Goal: Task Accomplishment & Management: Manage account settings

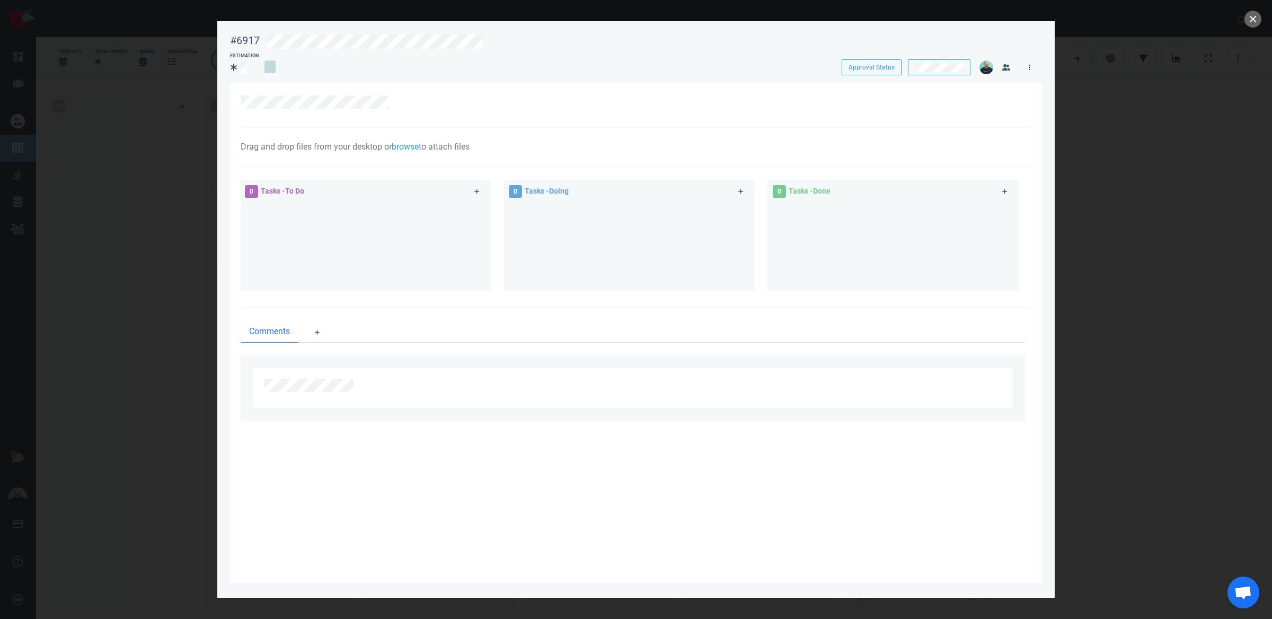
click at [365, 31] on div at bounding box center [640, 40] width 761 height 25
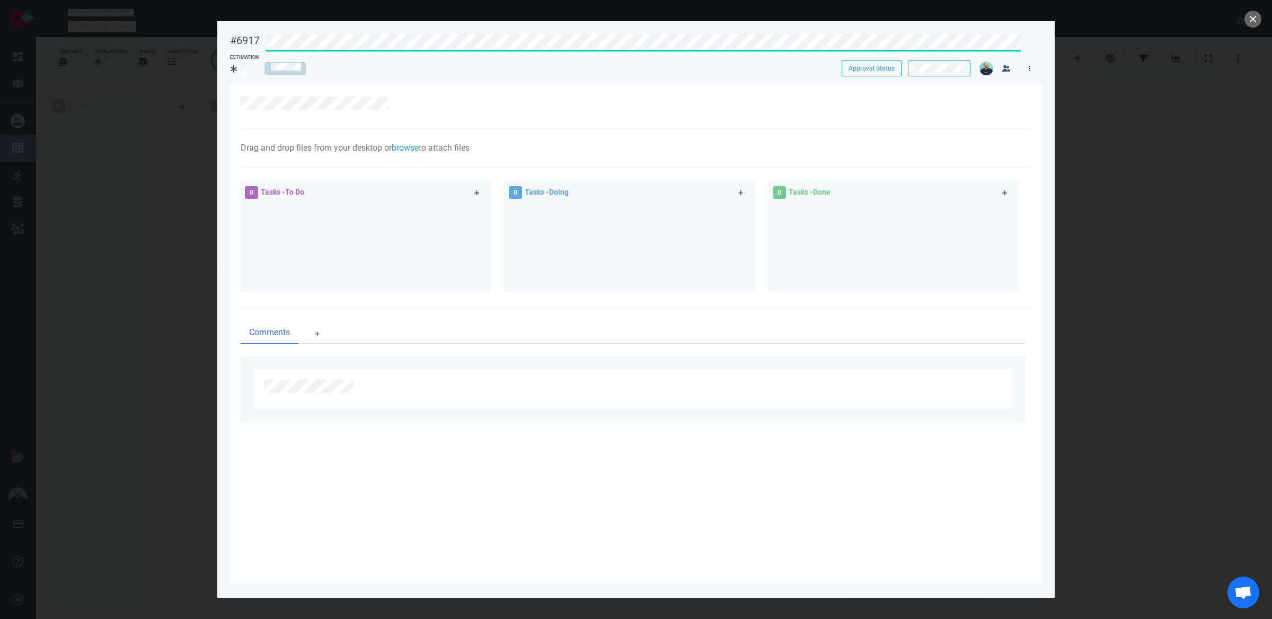
click at [475, 191] on icon at bounding box center [478, 193] width 6 height 6
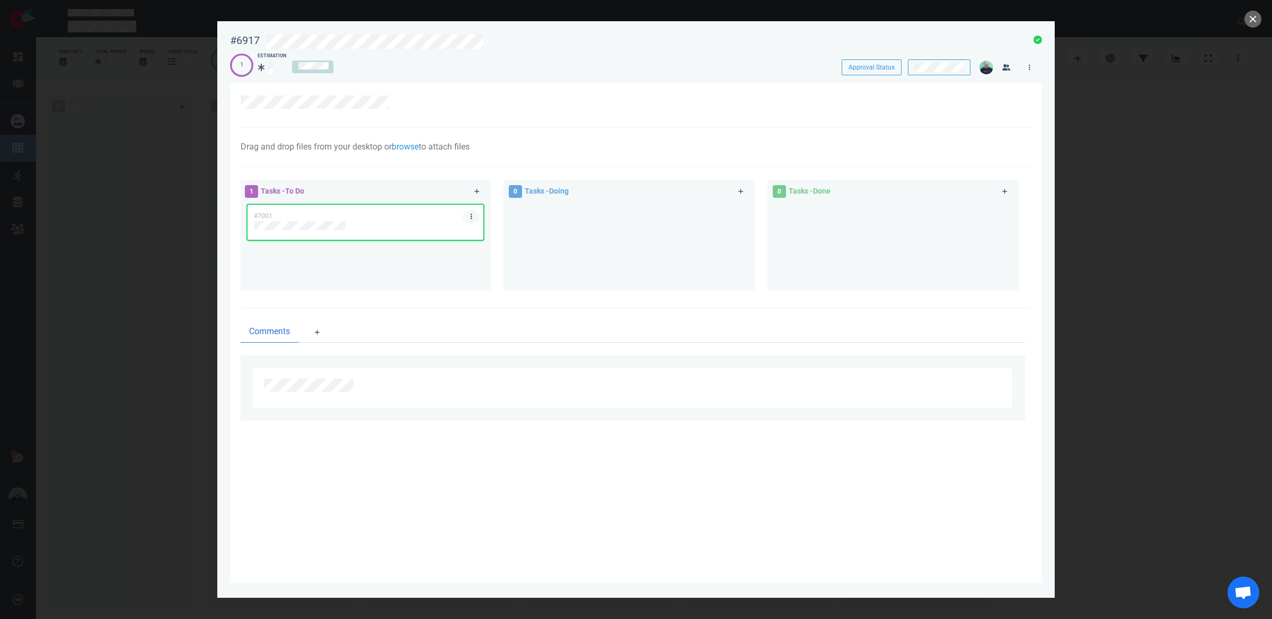
click at [477, 216] on link at bounding box center [471, 216] width 17 height 13
click at [499, 243] on link "Assign Me" at bounding box center [531, 250] width 109 height 17
click at [279, 227] on div "#7001" at bounding box center [365, 230] width 223 height 51
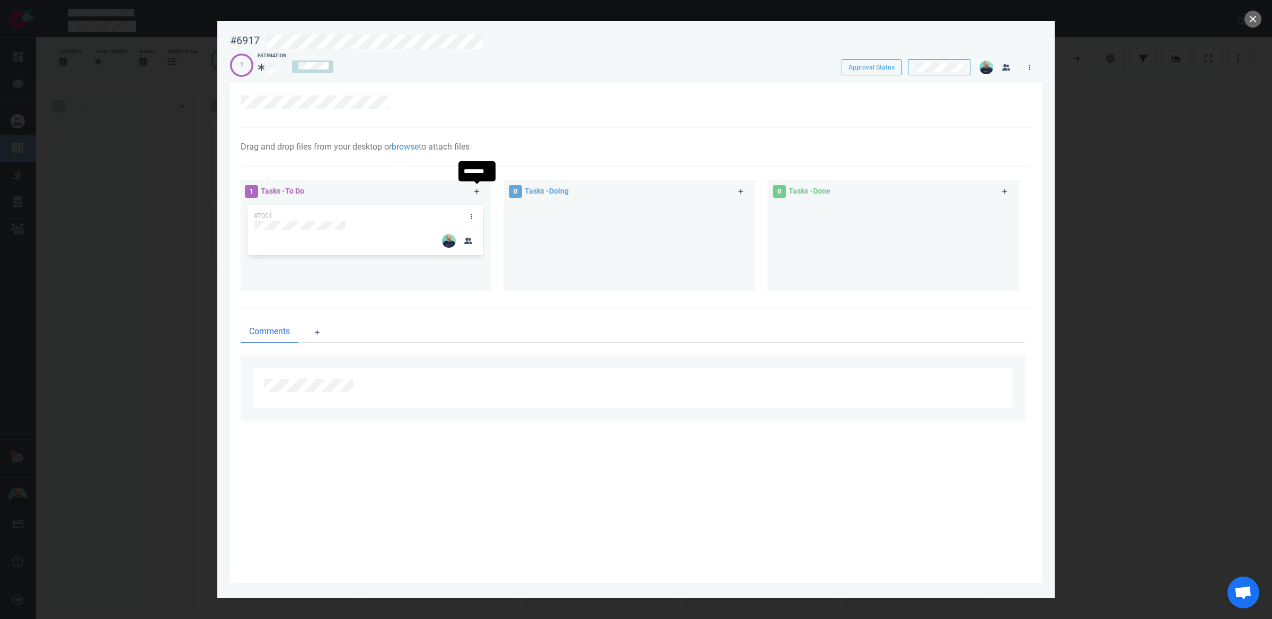
click at [477, 189] on icon at bounding box center [477, 191] width 5 height 5
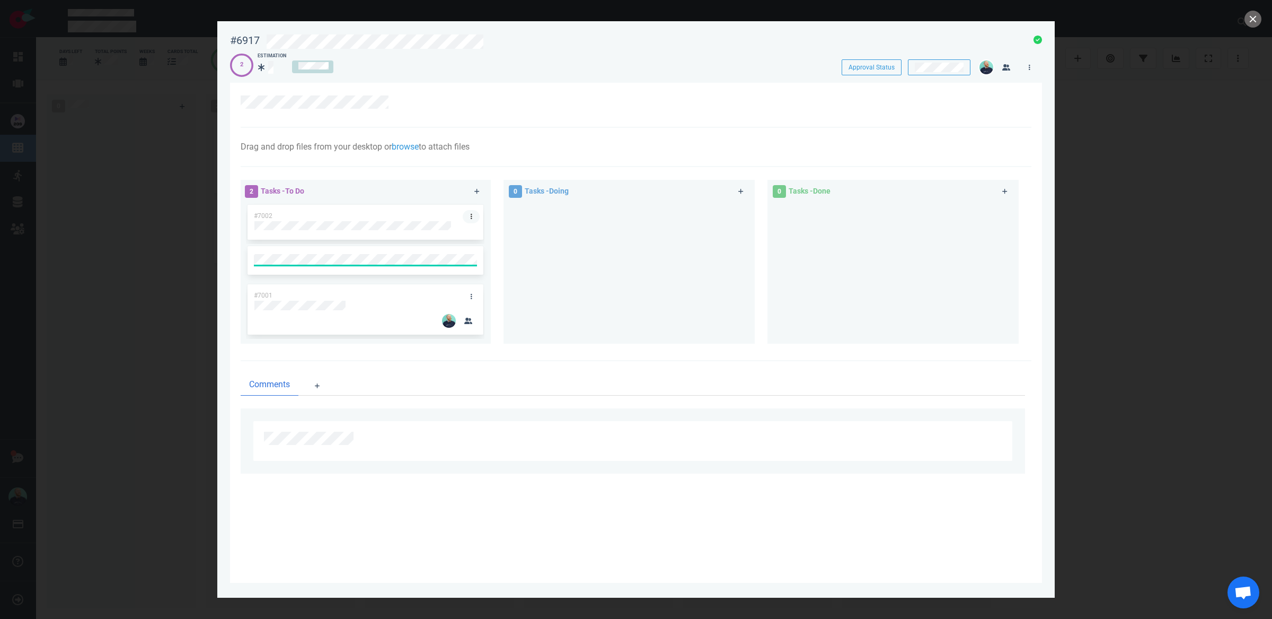
click at [472, 212] on link at bounding box center [471, 216] width 17 height 13
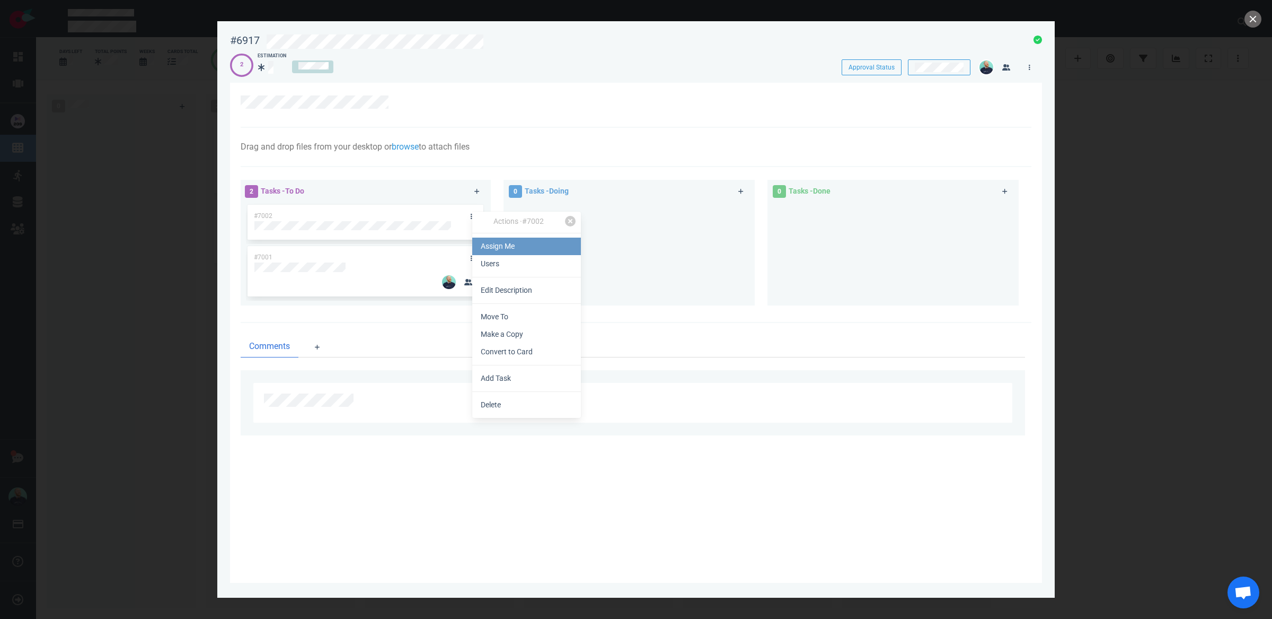
click at [484, 244] on link "Assign Me" at bounding box center [526, 246] width 109 height 17
click at [659, 238] on div at bounding box center [629, 250] width 239 height 94
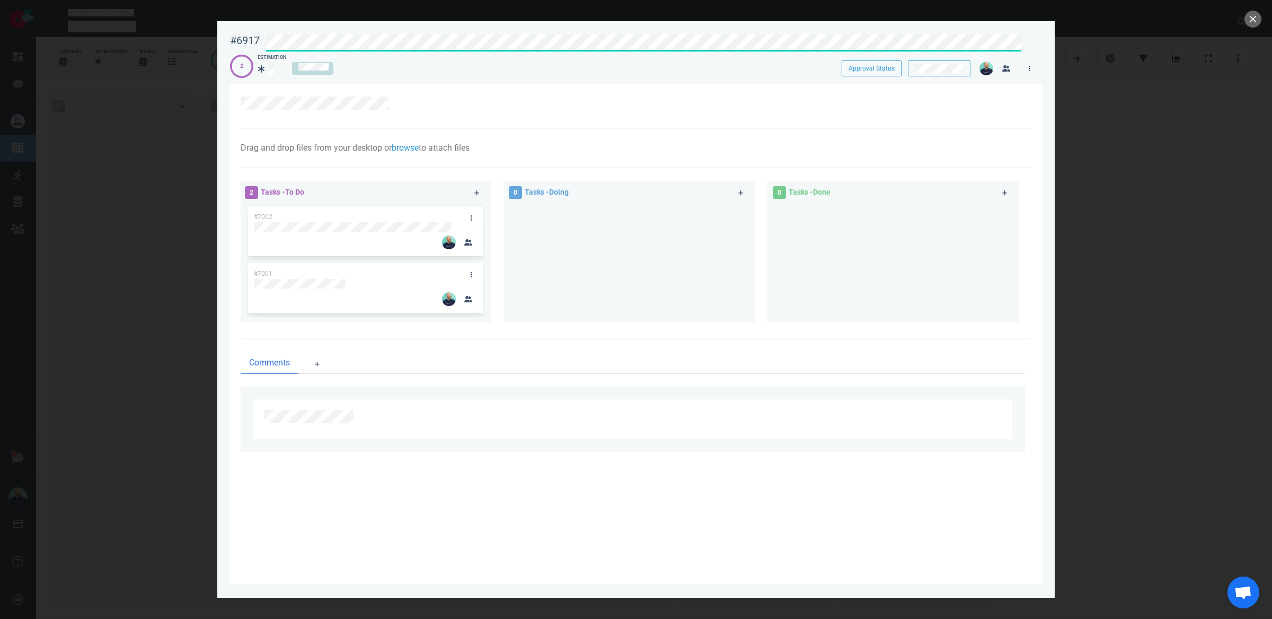
click at [437, 48] on div "#6917 Approval Status 2 Estimation Approval Status" at bounding box center [636, 52] width 812 height 48
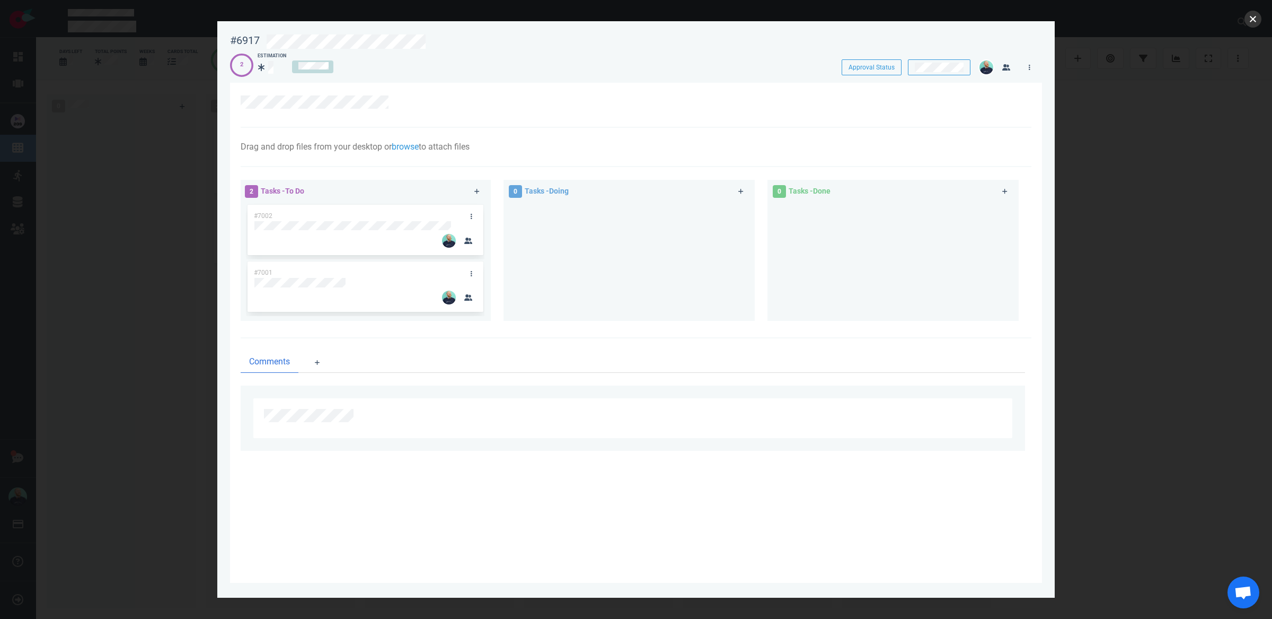
click at [1251, 22] on button "close" at bounding box center [1253, 19] width 17 height 17
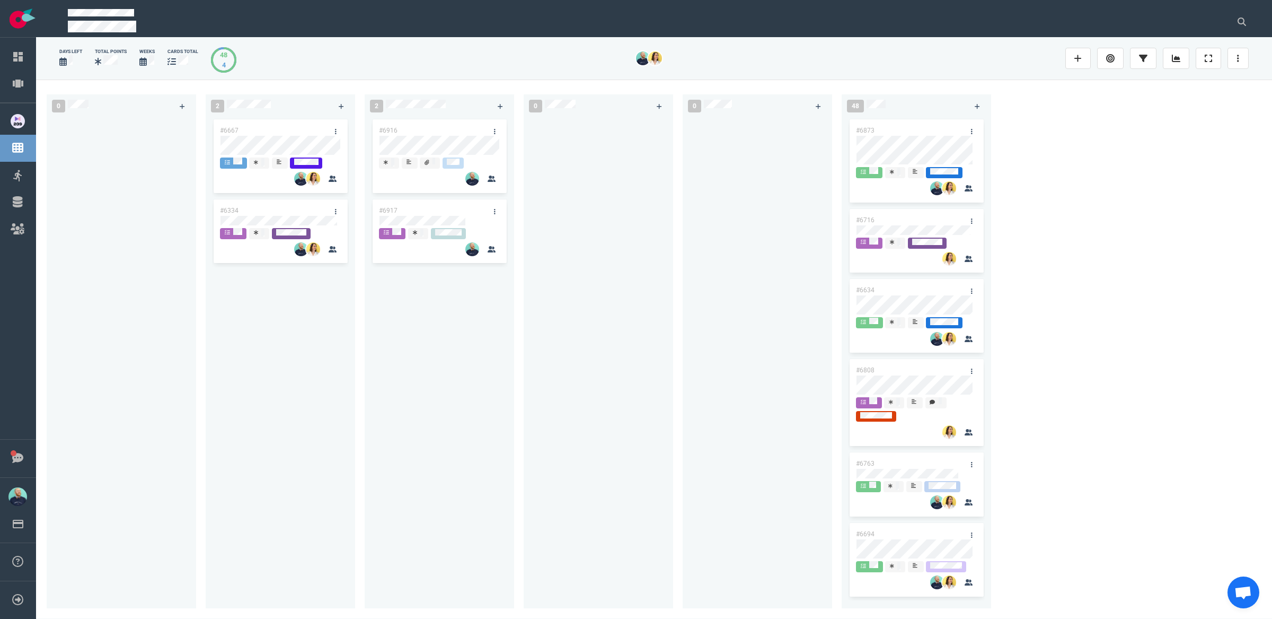
click at [588, 400] on div at bounding box center [598, 356] width 137 height 479
click at [321, 388] on div "#6667 #6334" at bounding box center [280, 356] width 137 height 479
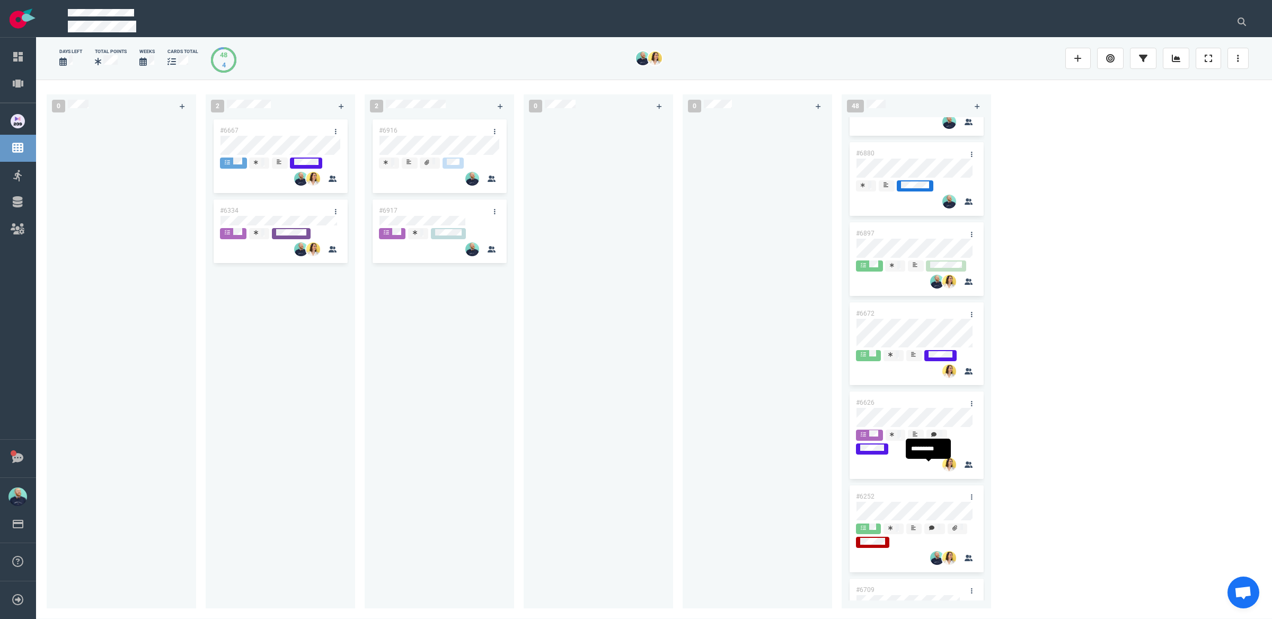
scroll to position [1602, 0]
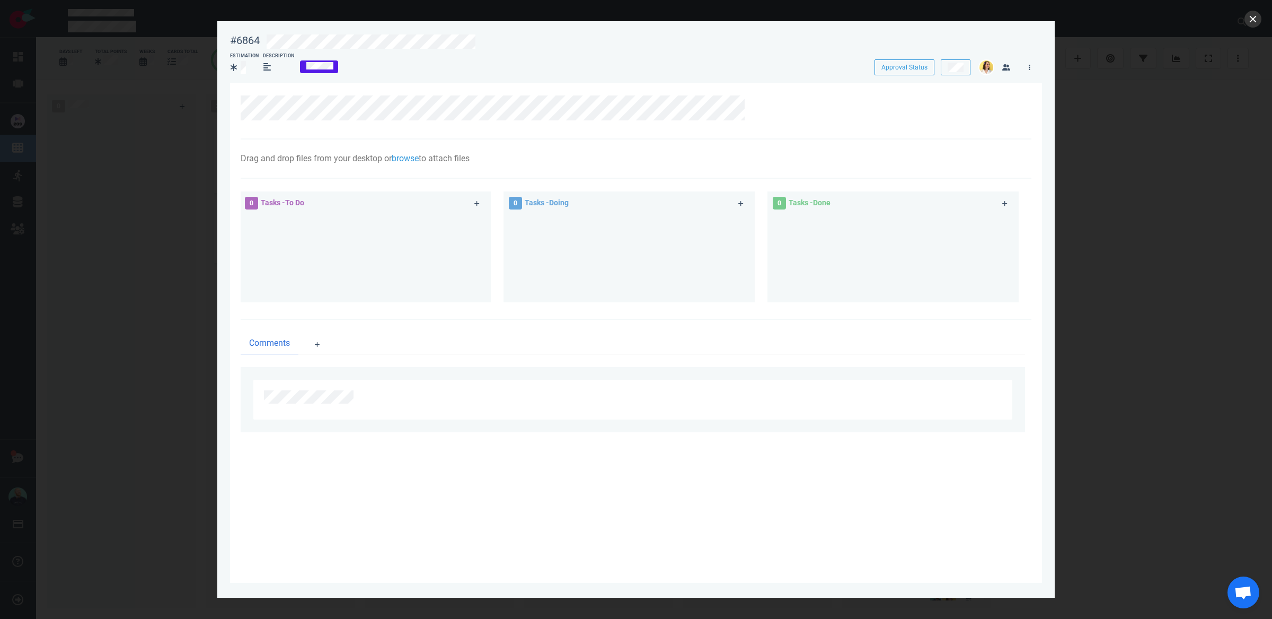
click at [1252, 24] on button "close" at bounding box center [1253, 19] width 17 height 17
click at [1252, 24] on button at bounding box center [1242, 21] width 27 height 21
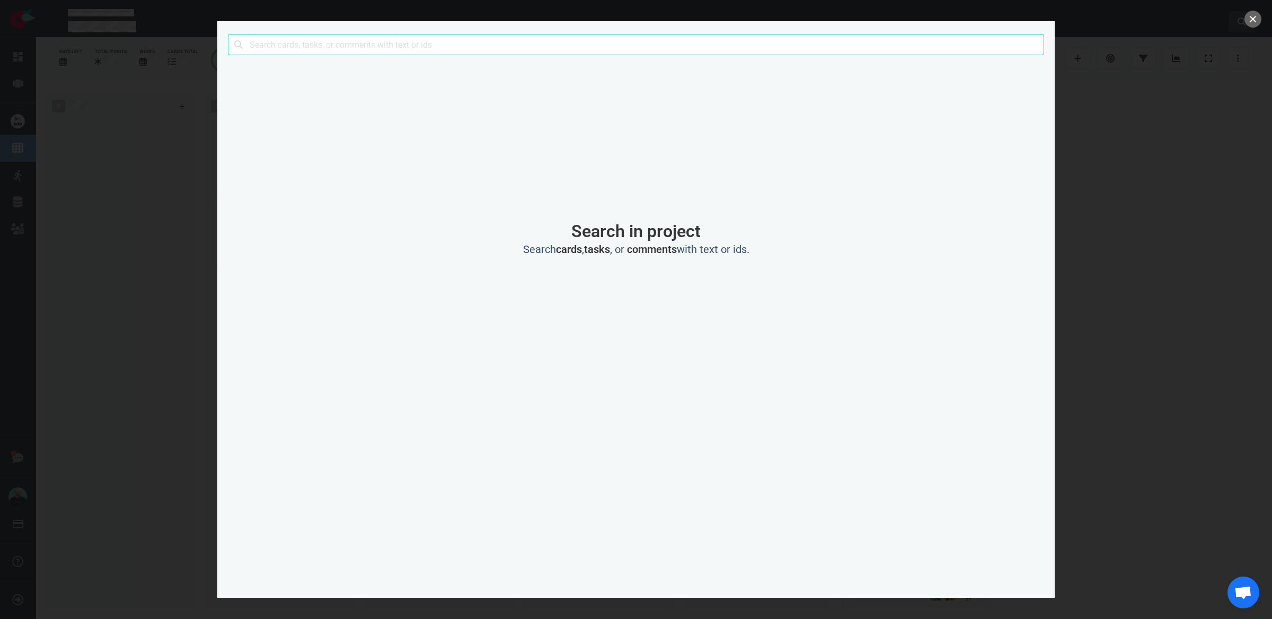
click at [1253, 21] on button "close" at bounding box center [1253, 19] width 17 height 17
